Goal: Complete application form: Complete application form

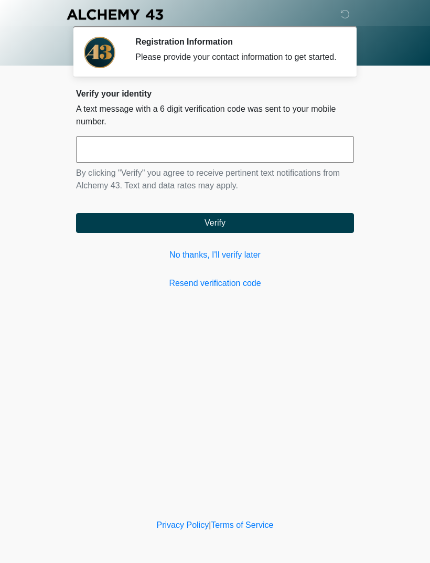
click at [103, 163] on input "text" at bounding box center [215, 149] width 278 height 26
type input "******"
click at [206, 233] on button "Verify" at bounding box center [215, 223] width 278 height 20
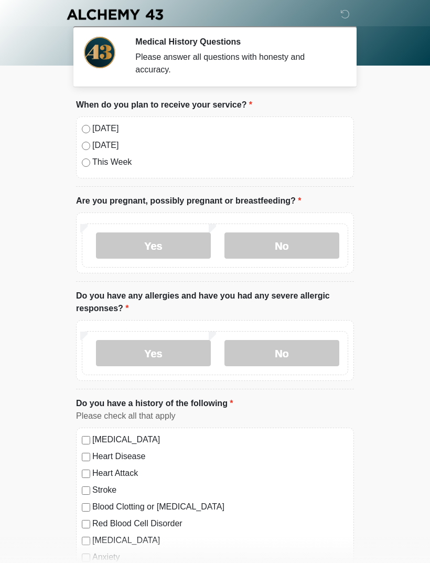
click at [257, 251] on label "No" at bounding box center [281, 245] width 115 height 26
click at [263, 355] on label "No" at bounding box center [281, 353] width 115 height 26
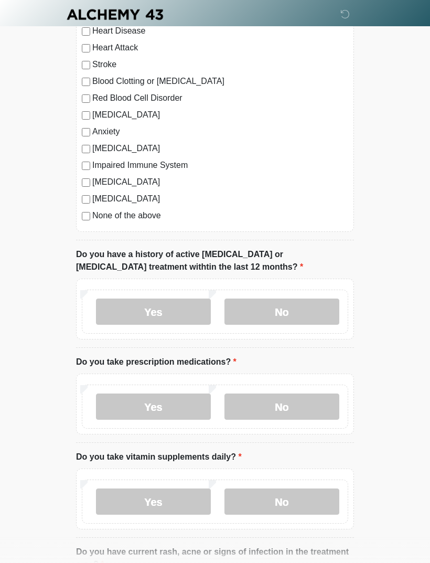
scroll to position [436, 0]
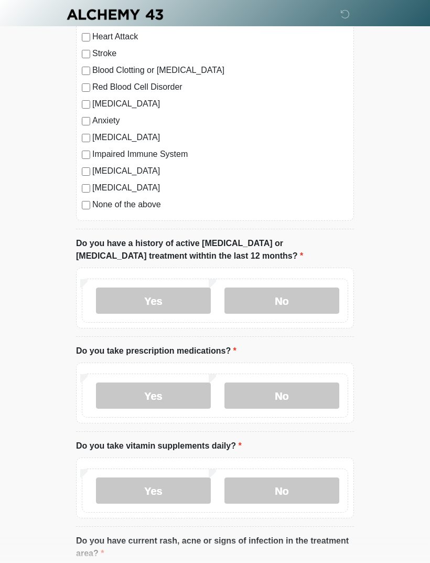
click at [260, 299] on label "No" at bounding box center [281, 300] width 115 height 26
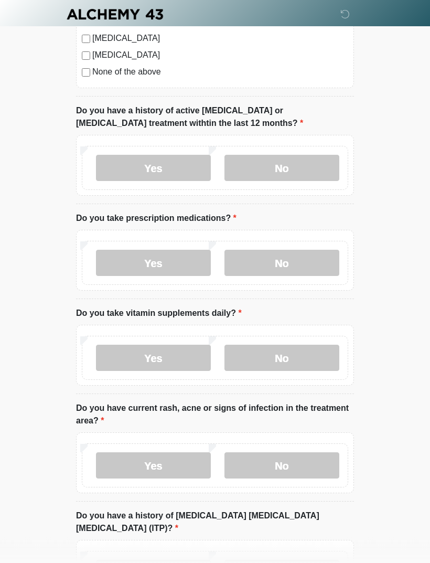
scroll to position [568, 0]
click at [152, 264] on label "Yes" at bounding box center [153, 263] width 115 height 26
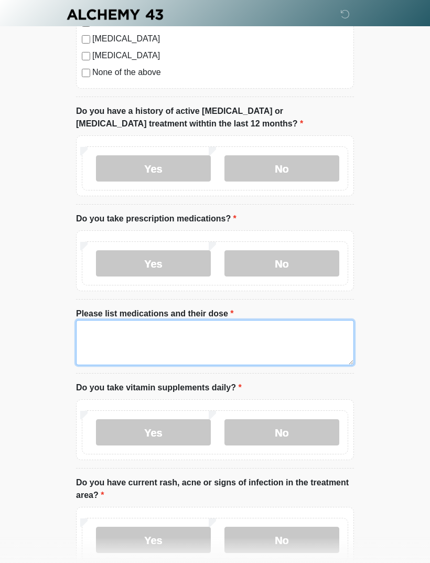
click at [120, 334] on textarea "Please list medications and their dose" at bounding box center [215, 342] width 278 height 45
click at [182, 336] on textarea "**********" at bounding box center [215, 342] width 278 height 45
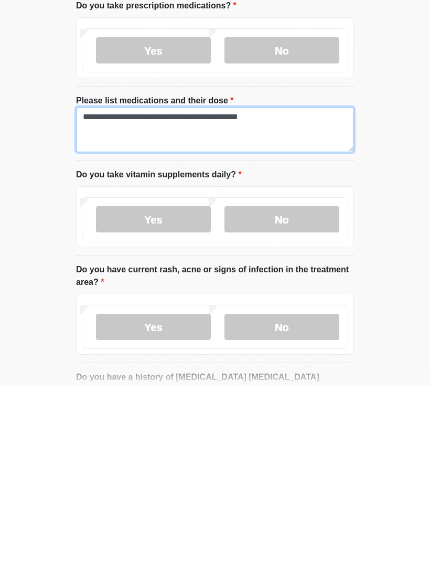
scroll to position [610, 0]
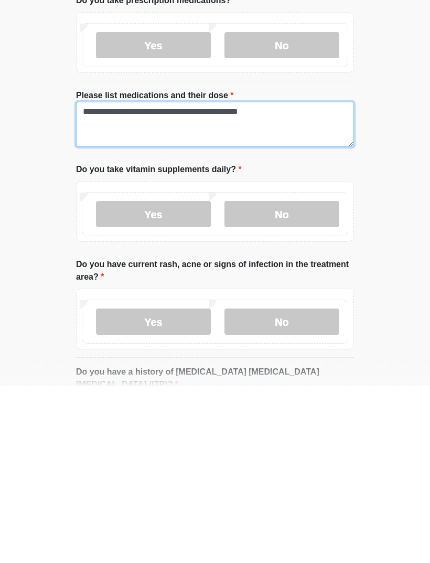
type textarea "**********"
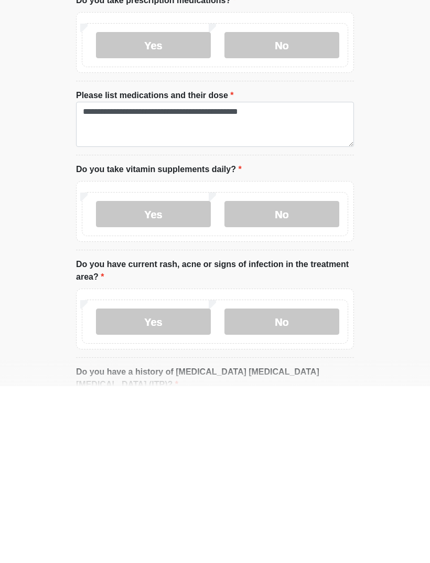
click at [248, 377] on label "No" at bounding box center [281, 390] width 115 height 26
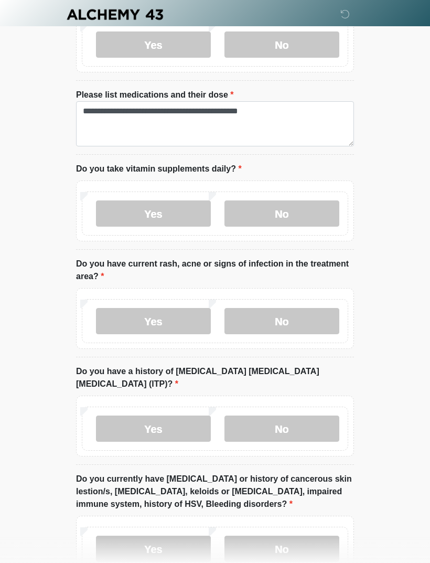
click at [291, 327] on label "No" at bounding box center [281, 321] width 115 height 26
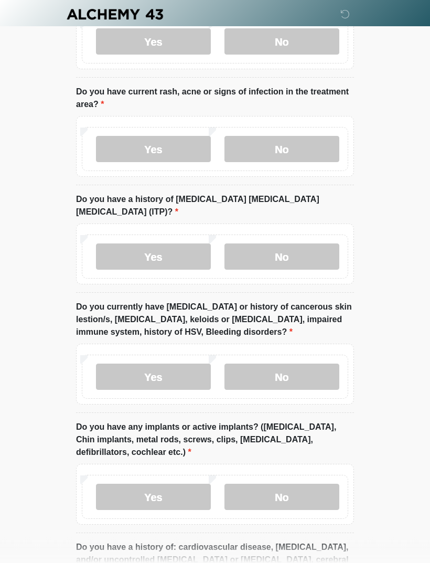
scroll to position [959, 0]
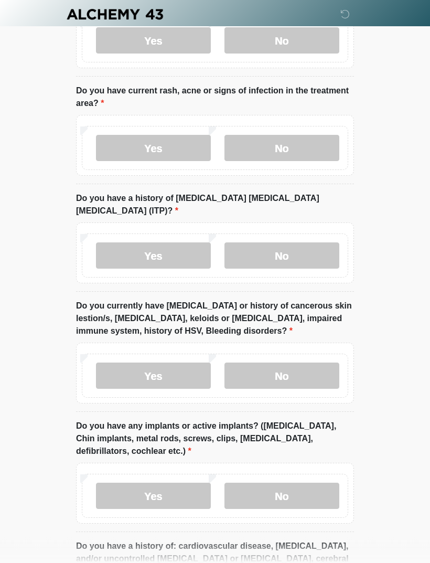
click at [303, 243] on label "No" at bounding box center [281, 256] width 115 height 26
click at [307, 362] on label "No" at bounding box center [281, 375] width 115 height 26
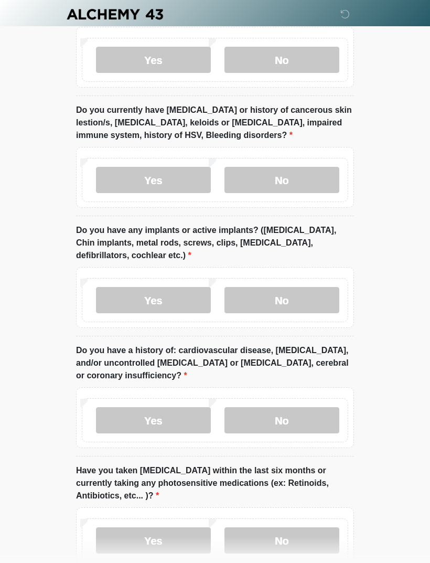
click at [298, 287] on label "No" at bounding box center [281, 300] width 115 height 26
click at [283, 413] on label "No" at bounding box center [281, 420] width 115 height 26
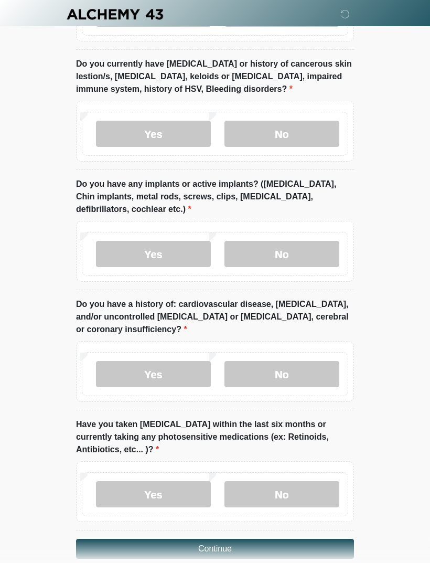
scroll to position [1204, 0]
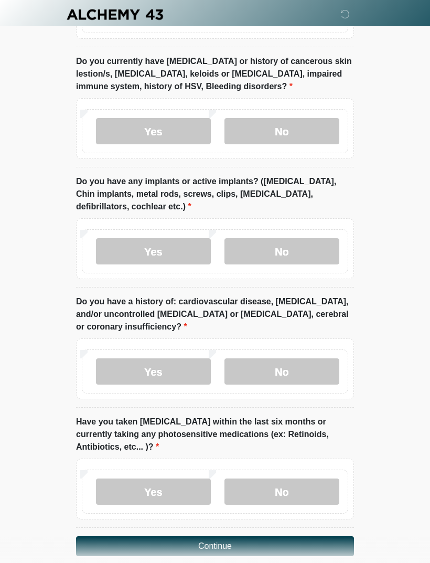
click at [295, 478] on label "No" at bounding box center [281, 491] width 115 height 26
click at [266, 536] on button "Continue" at bounding box center [215, 546] width 278 height 20
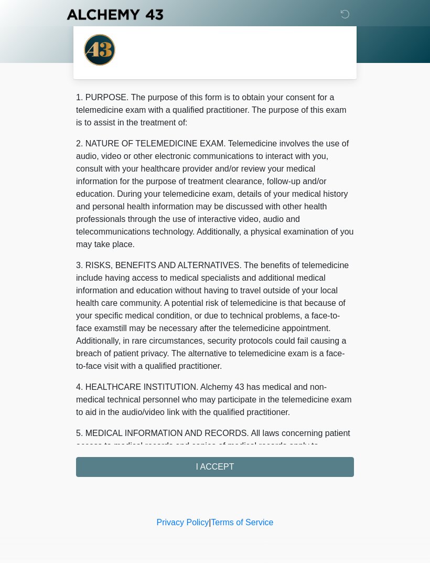
scroll to position [0, 0]
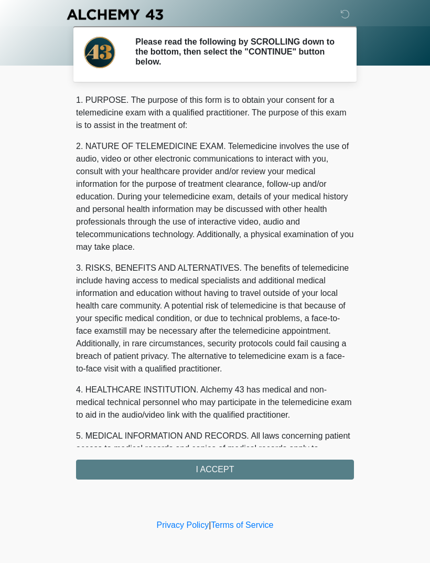
click at [242, 474] on div "1. PURPOSE. The purpose of this form is to obtain your consent for a telemedici…" at bounding box center [215, 286] width 278 height 385
click at [199, 468] on div "1. PURPOSE. The purpose of this form is to obtain your consent for a telemedici…" at bounding box center [215, 286] width 278 height 385
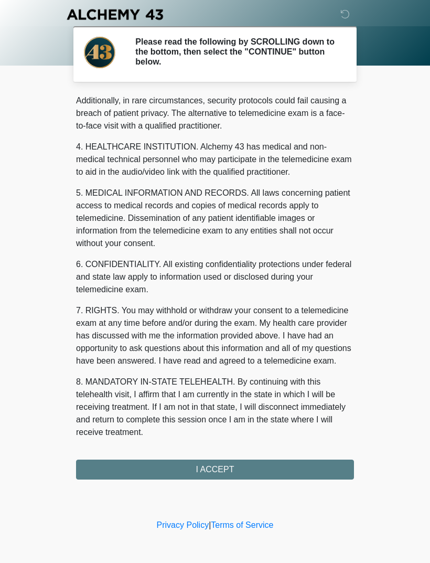
scroll to position [255, 0]
click at [208, 468] on button "I ACCEPT" at bounding box center [215, 469] width 278 height 20
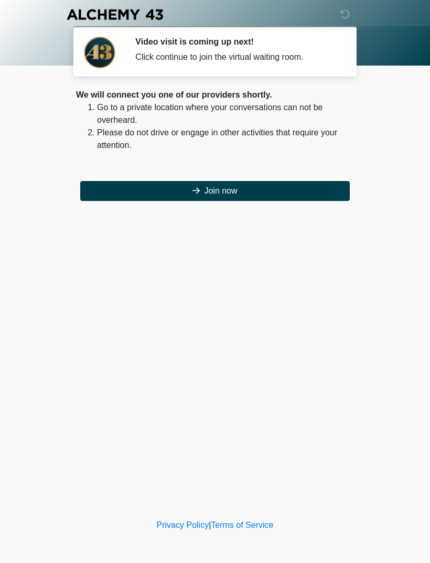
click at [230, 193] on button "Join now" at bounding box center [214, 191] width 269 height 20
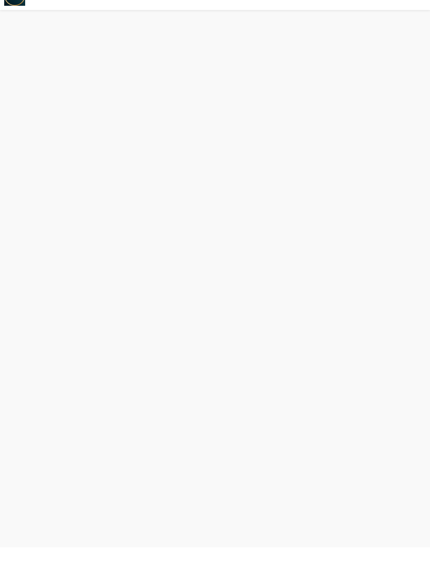
scroll to position [3, 0]
